Goal: Information Seeking & Learning: Learn about a topic

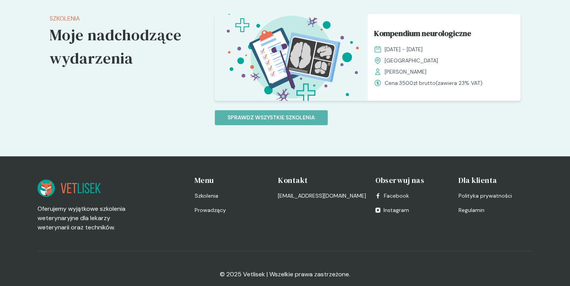
scroll to position [466, 0]
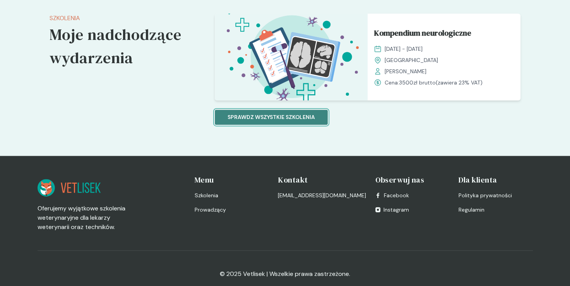
click at [274, 123] on button "Sprawdz wszystkie szkolenia" at bounding box center [271, 117] width 113 height 15
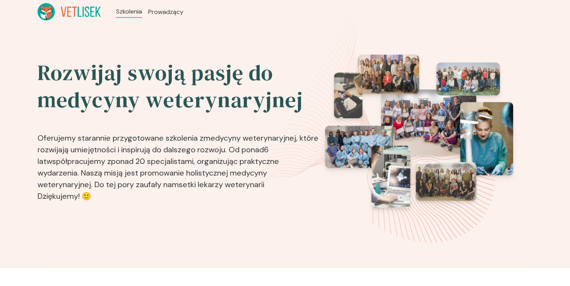
click at [243, 106] on h2 "Rozwijaj swoją pasję do medycyny weterynaryjnej" at bounding box center [179, 86] width 283 height 54
click at [166, 11] on span "Prowadzący" at bounding box center [166, 11] width 37 height 9
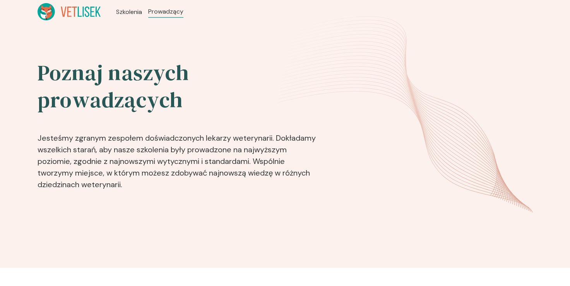
click at [123, 17] on ul "Szkolenia Prowadzący" at bounding box center [150, 11] width 98 height 17
click at [125, 13] on span "Szkolenia" at bounding box center [130, 11] width 28 height 9
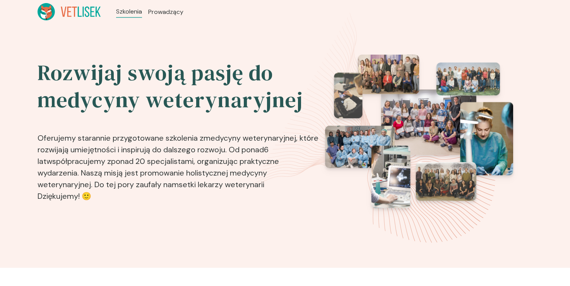
click at [79, 20] on icon at bounding box center [69, 11] width 63 height 17
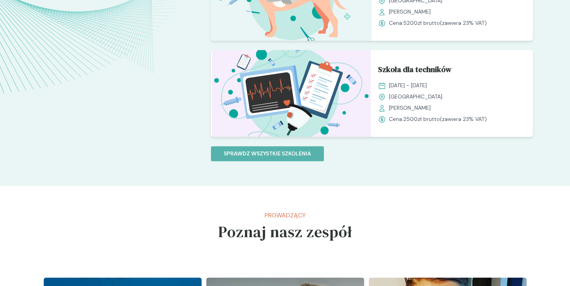
scroll to position [697, 0]
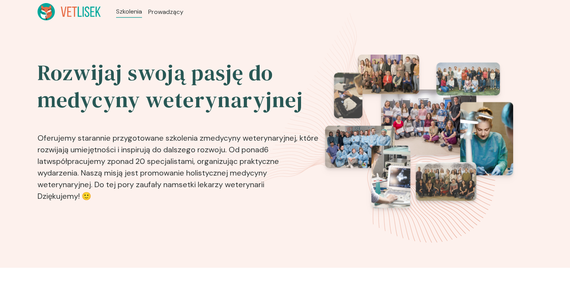
scroll to position [466, 0]
